Goal: Ask a question

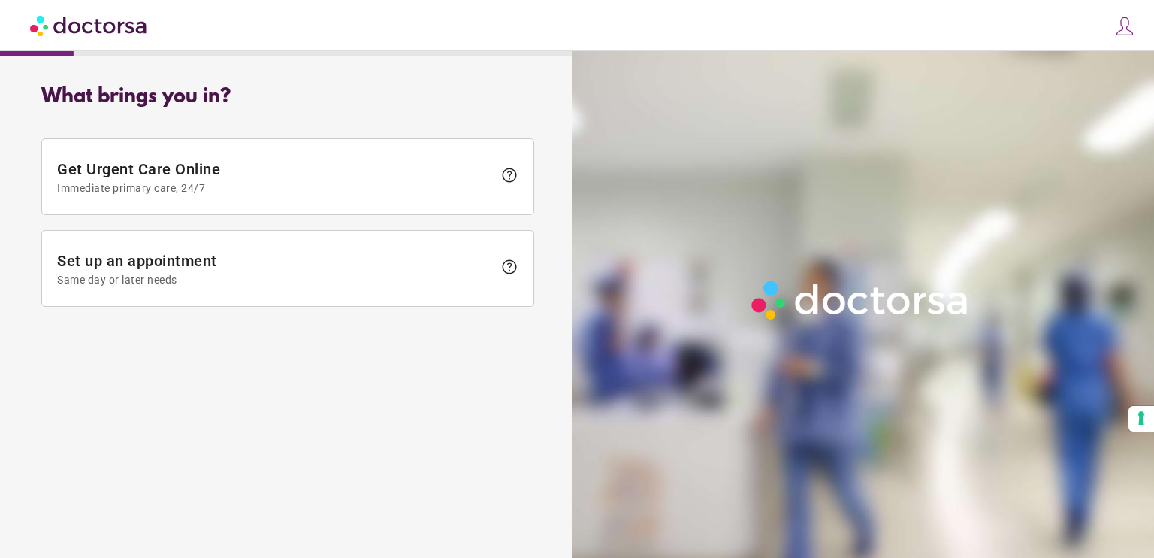
click at [1119, 29] on img at bounding box center [1125, 26] width 21 height 21
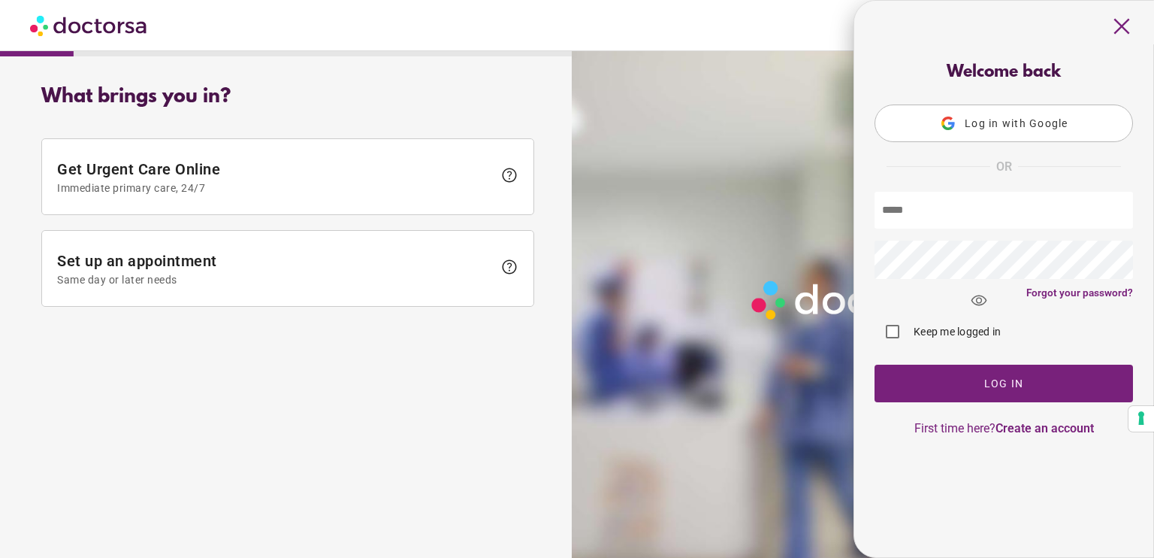
click at [1039, 130] on button "Log in with Google" at bounding box center [1004, 123] width 259 height 38
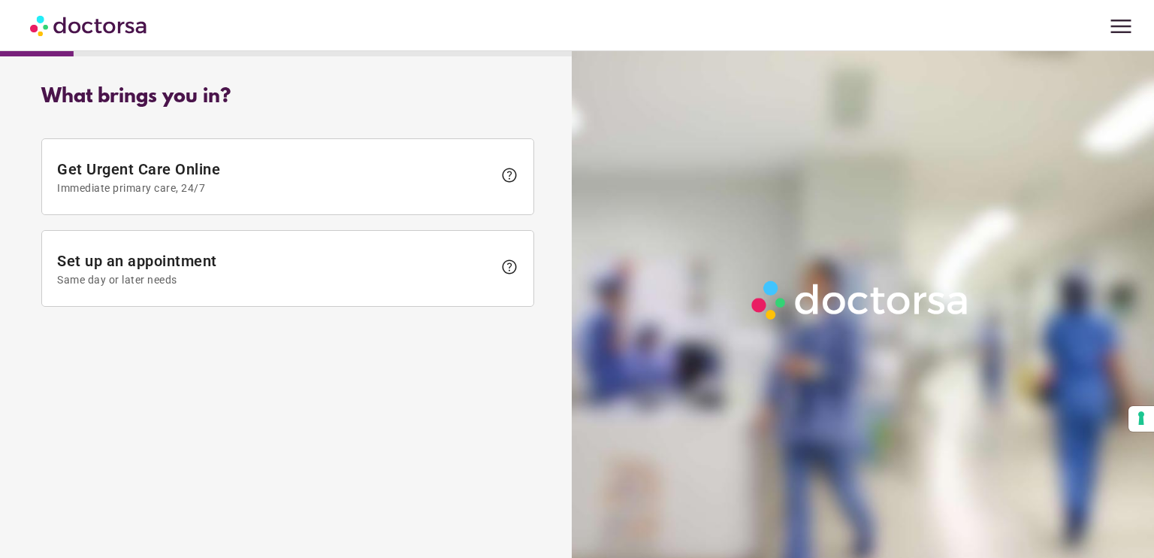
click at [1118, 28] on span "menu" at bounding box center [1121, 26] width 29 height 29
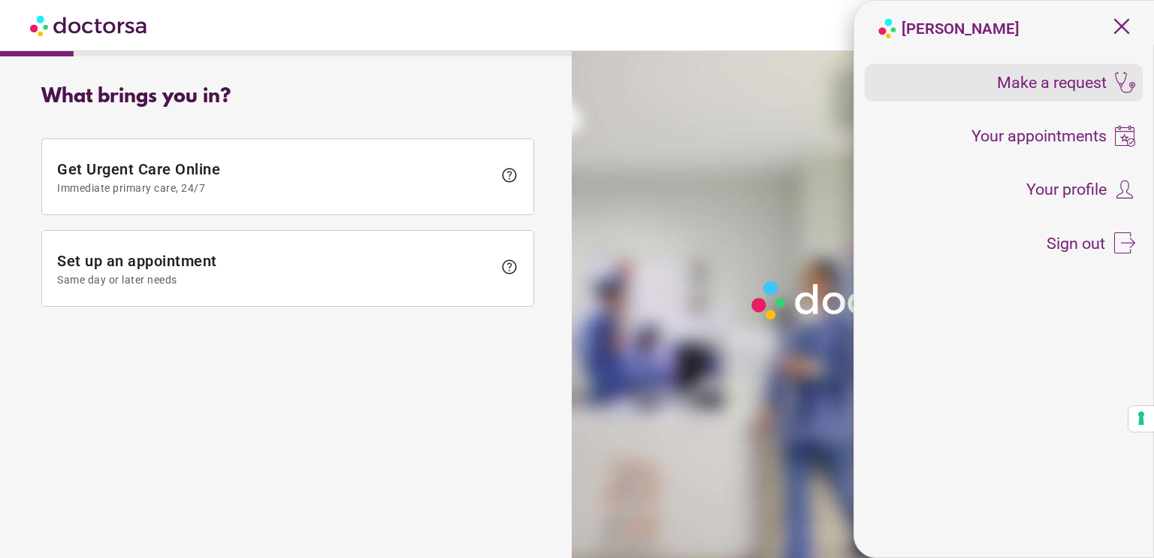
click at [1084, 83] on span "Make a request" at bounding box center [1052, 82] width 110 height 17
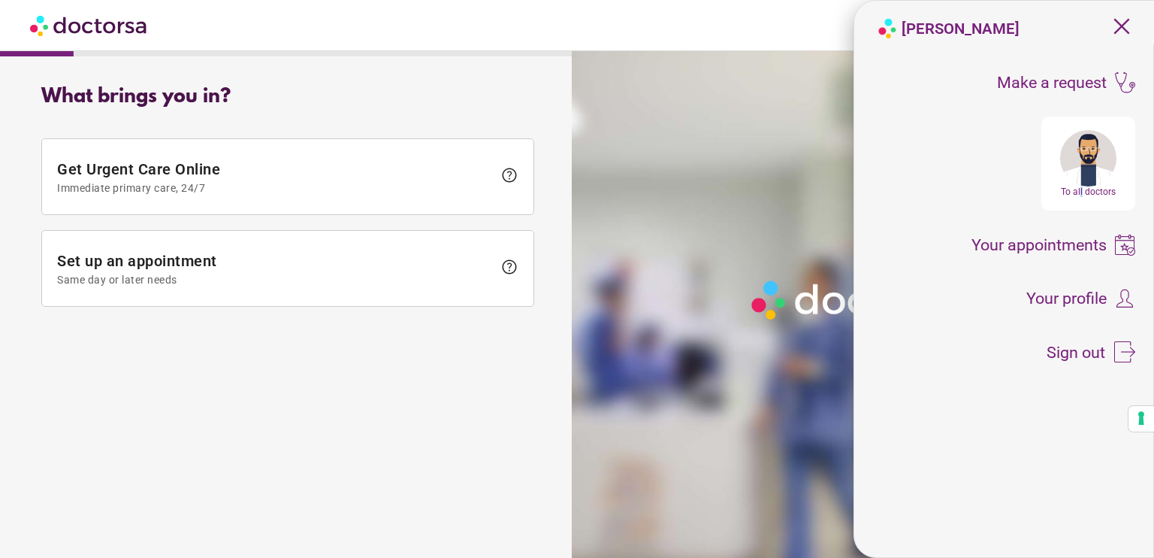
click at [1082, 194] on div "To all doctors" at bounding box center [1088, 191] width 86 height 11
